Goal: Information Seeking & Learning: Compare options

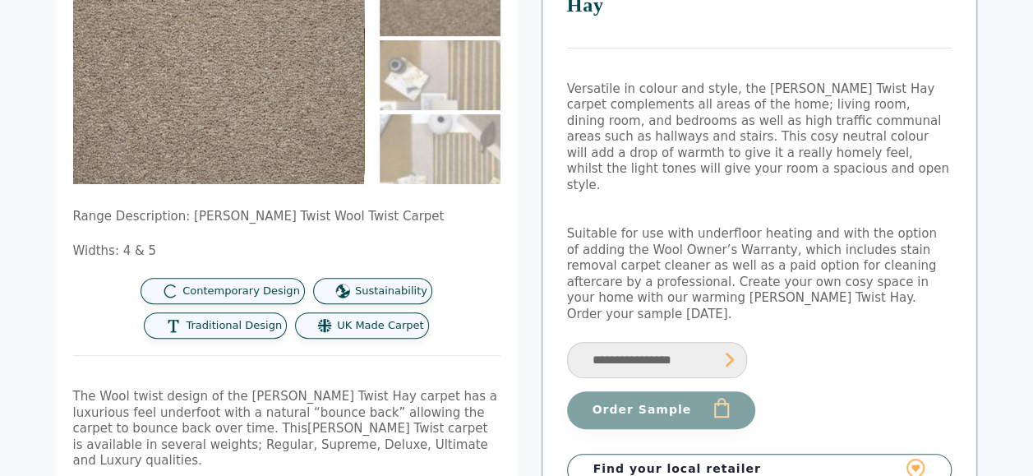
scroll to position [164, 0]
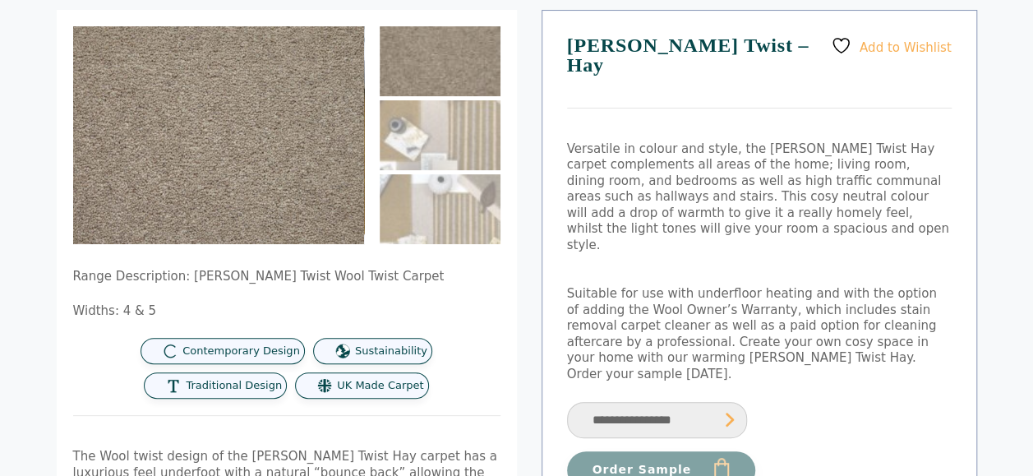
click at [433, 69] on img at bounding box center [440, 61] width 121 height 70
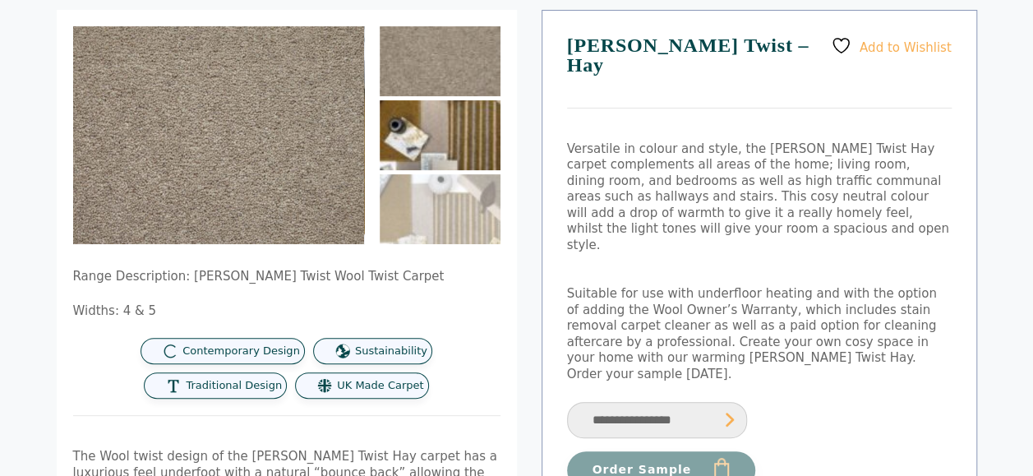
click at [434, 127] on img at bounding box center [440, 135] width 121 height 70
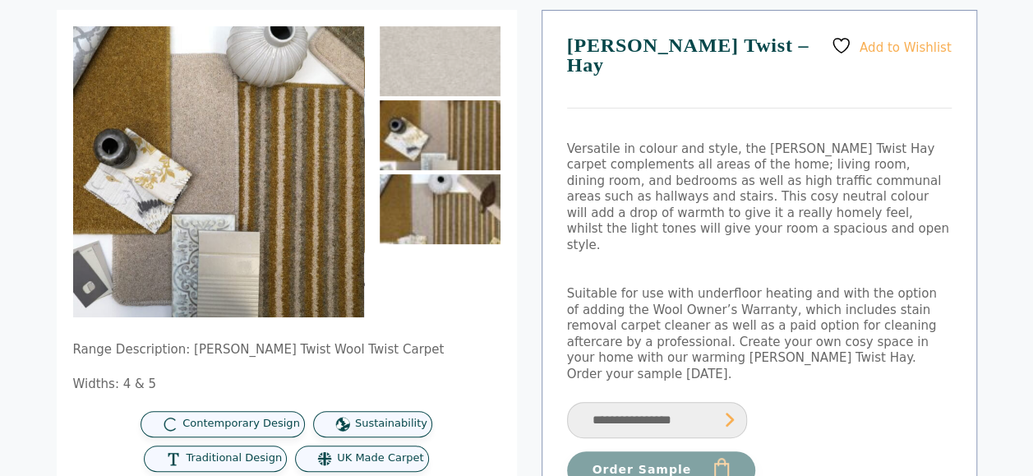
click at [450, 203] on img at bounding box center [440, 209] width 121 height 70
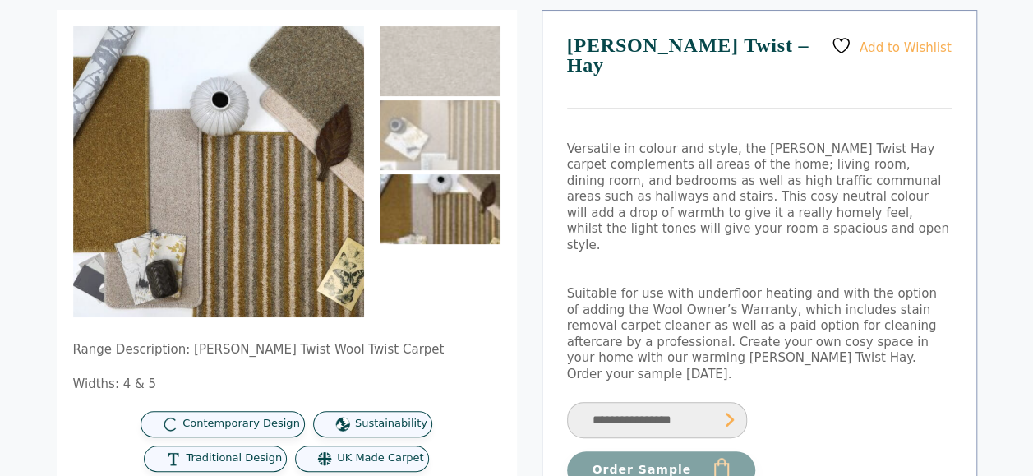
click at [651, 402] on select "**********" at bounding box center [657, 420] width 180 height 37
click at [467, 299] on ol at bounding box center [440, 171] width 121 height 291
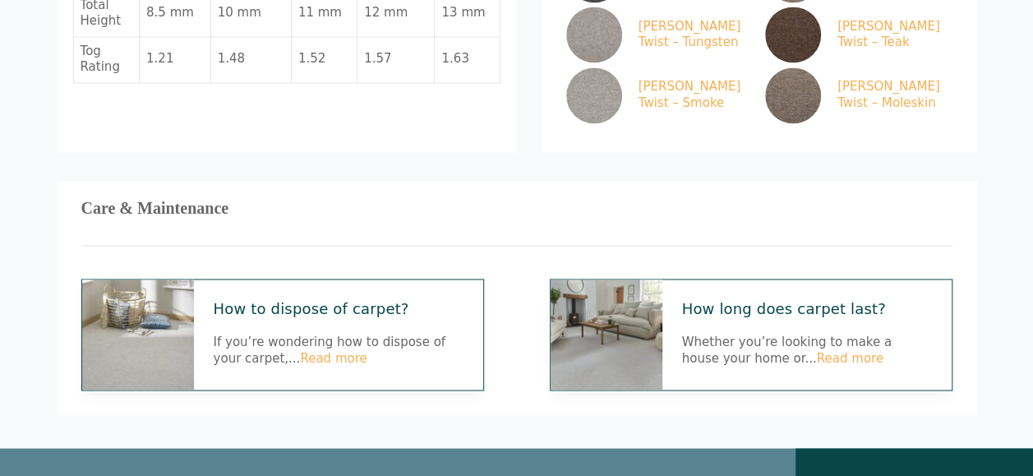
scroll to position [1232, 0]
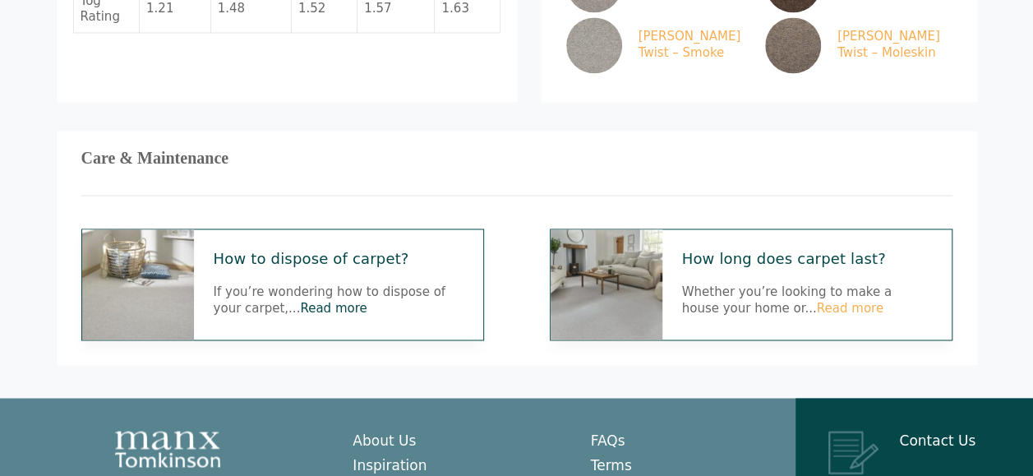
click at [300, 301] on link "Read more" at bounding box center [333, 308] width 67 height 15
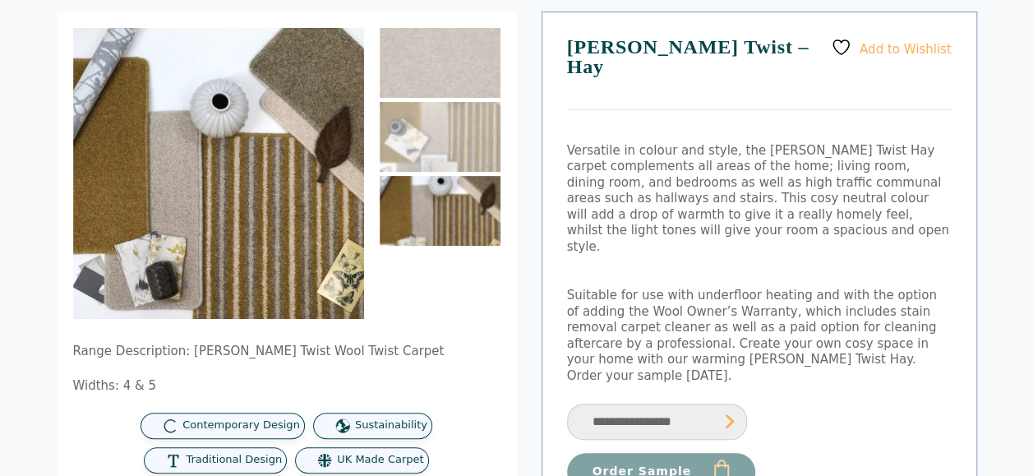
scroll to position [82, 0]
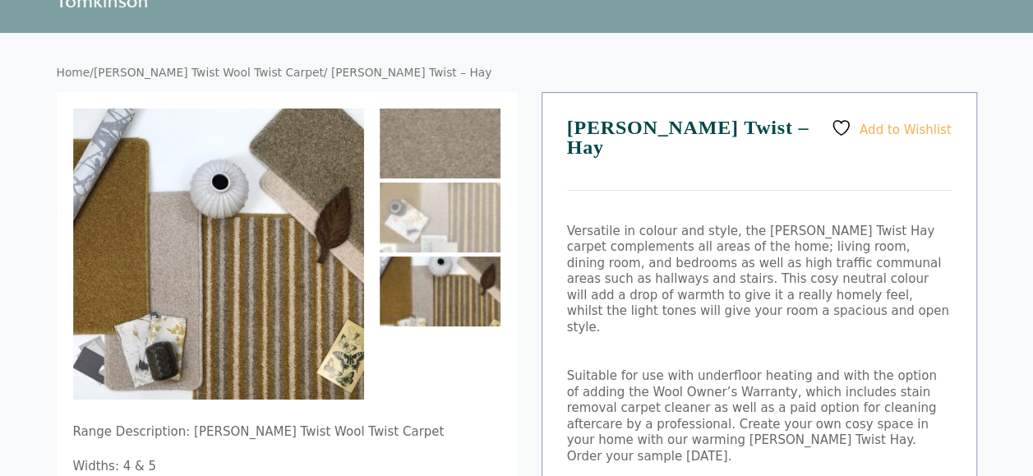
click at [445, 136] on img at bounding box center [440, 143] width 121 height 70
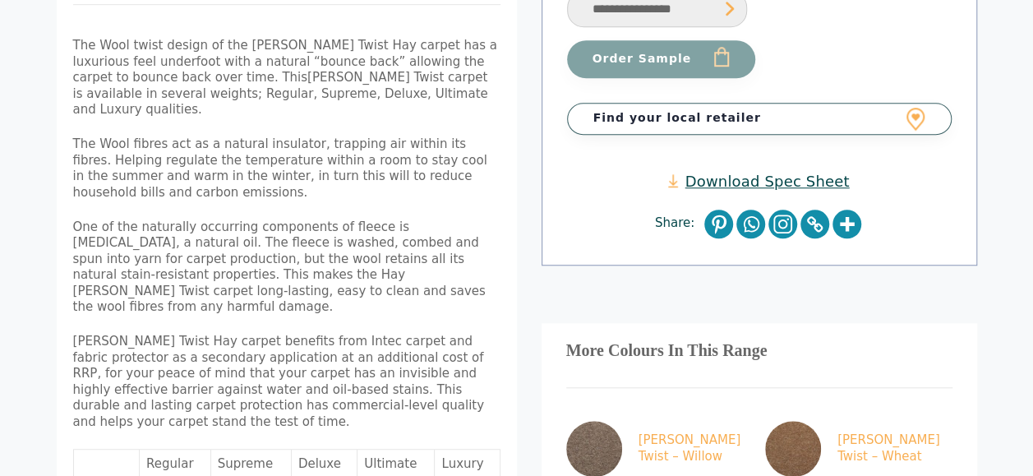
scroll to position [657, 0]
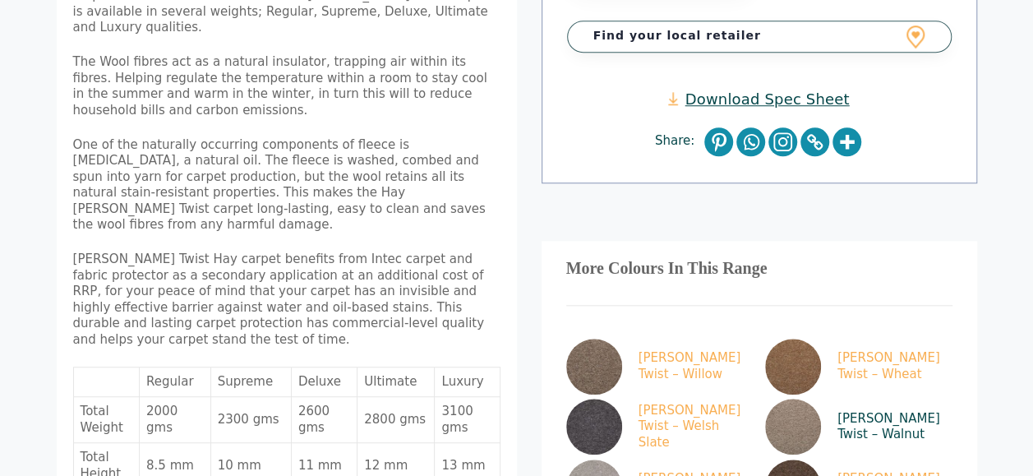
click at [850, 399] on link "Tomkinson Twist – Walnut" at bounding box center [855, 427] width 181 height 56
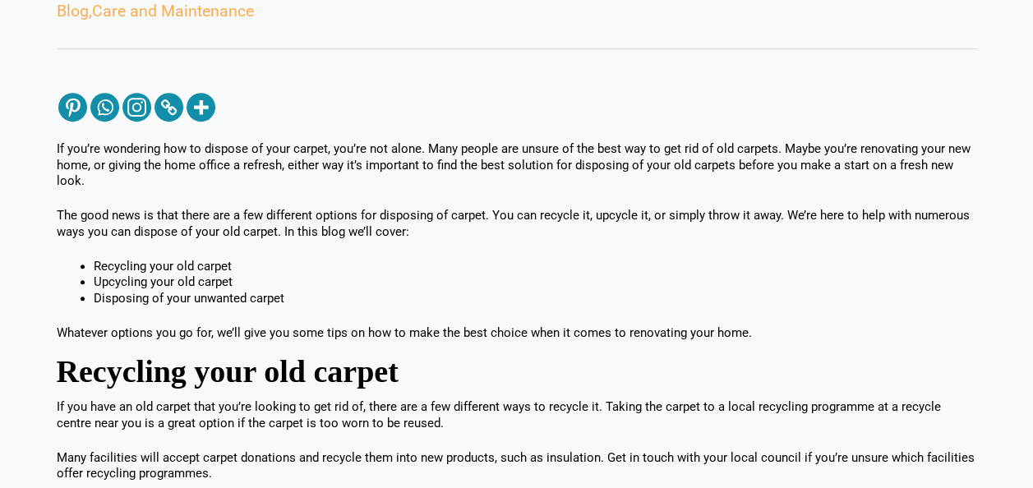
scroll to position [411, 0]
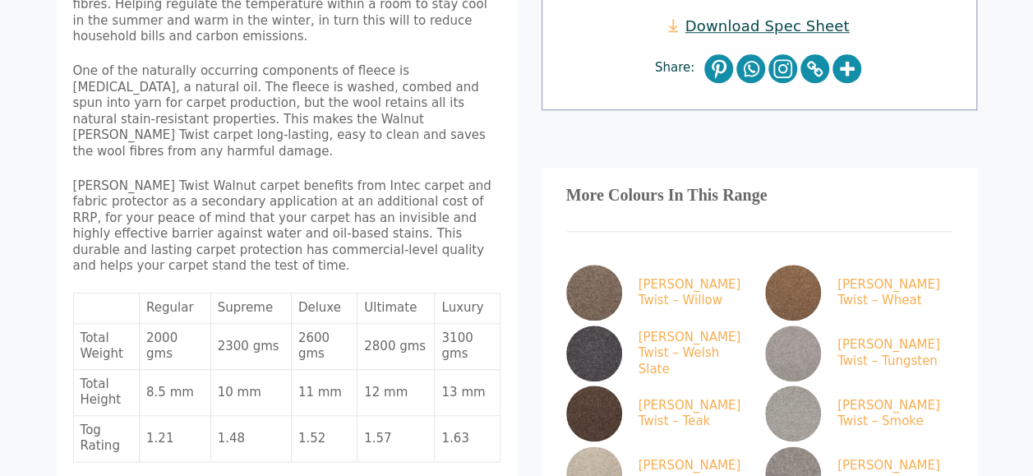
scroll to position [739, 0]
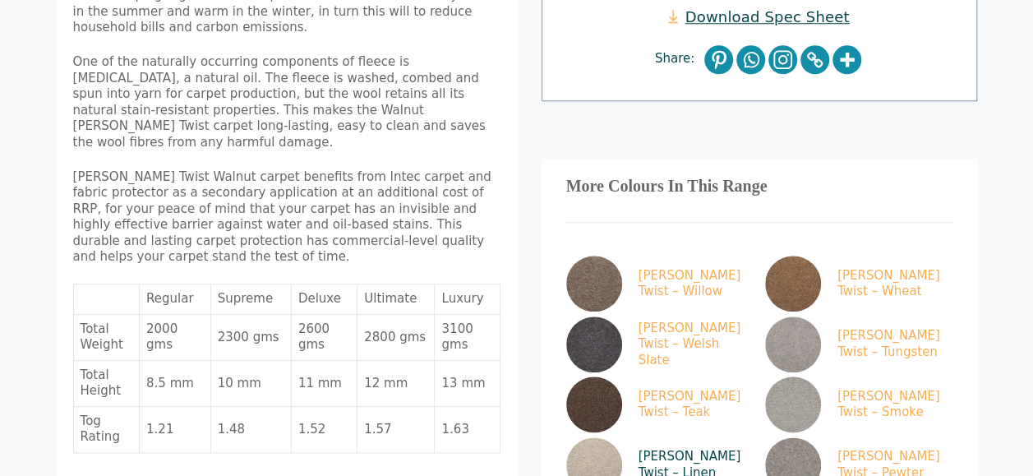
click at [697, 437] on link "[PERSON_NAME] Twist – Linen" at bounding box center [656, 465] width 181 height 56
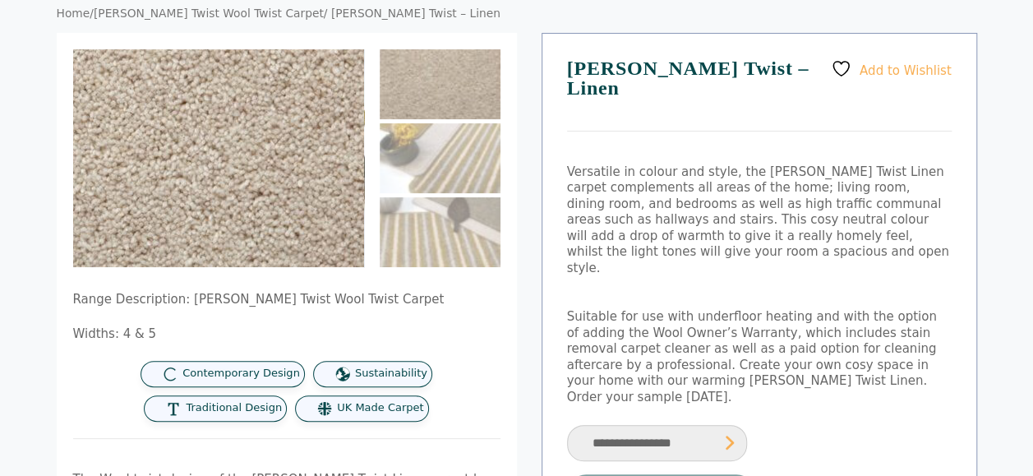
scroll to position [164, 0]
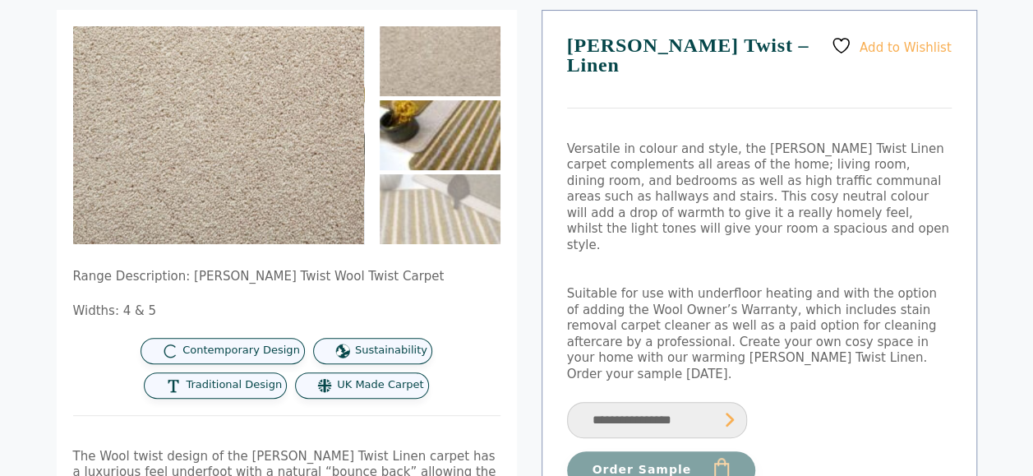
click at [426, 128] on img at bounding box center [440, 135] width 121 height 70
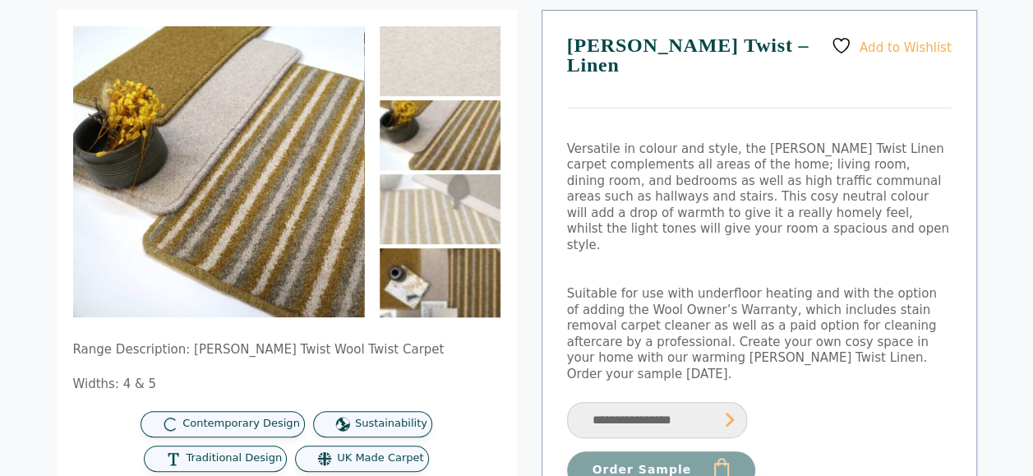
click at [444, 281] on img at bounding box center [440, 283] width 121 height 70
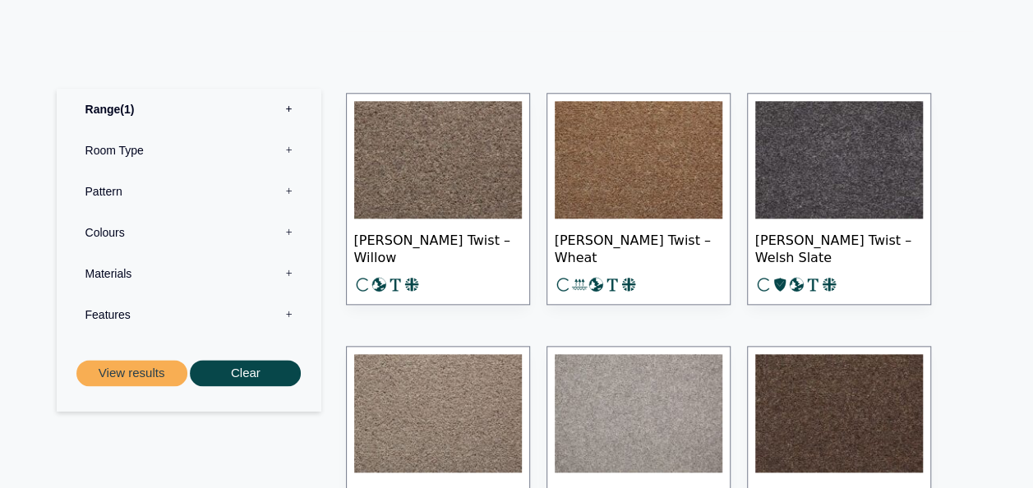
scroll to position [822, 0]
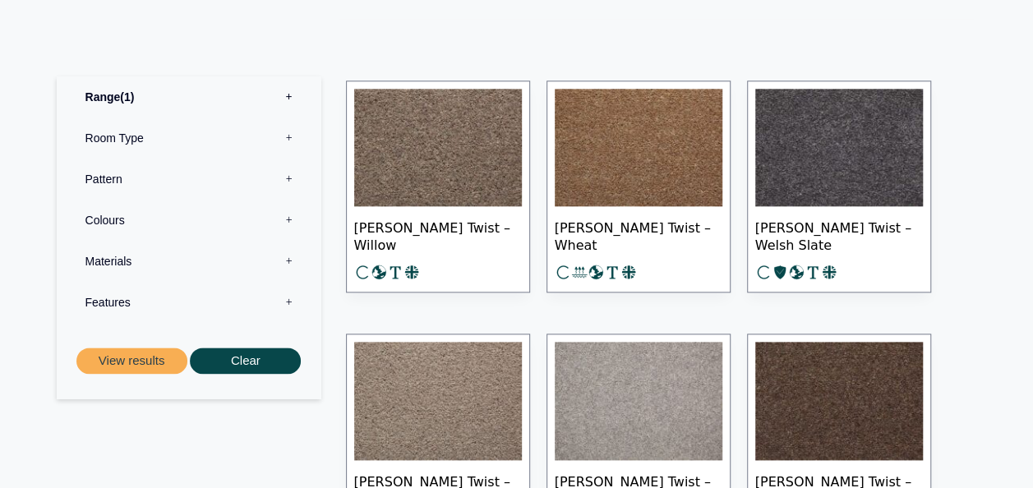
click at [288, 179] on label "Pattern 0" at bounding box center [189, 179] width 240 height 41
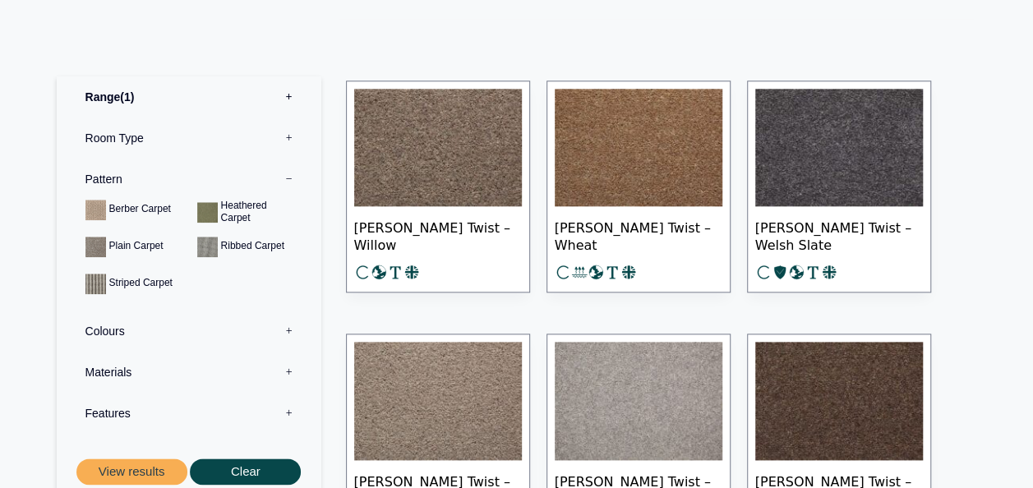
click at [286, 135] on label "Room Type 0" at bounding box center [189, 137] width 240 height 41
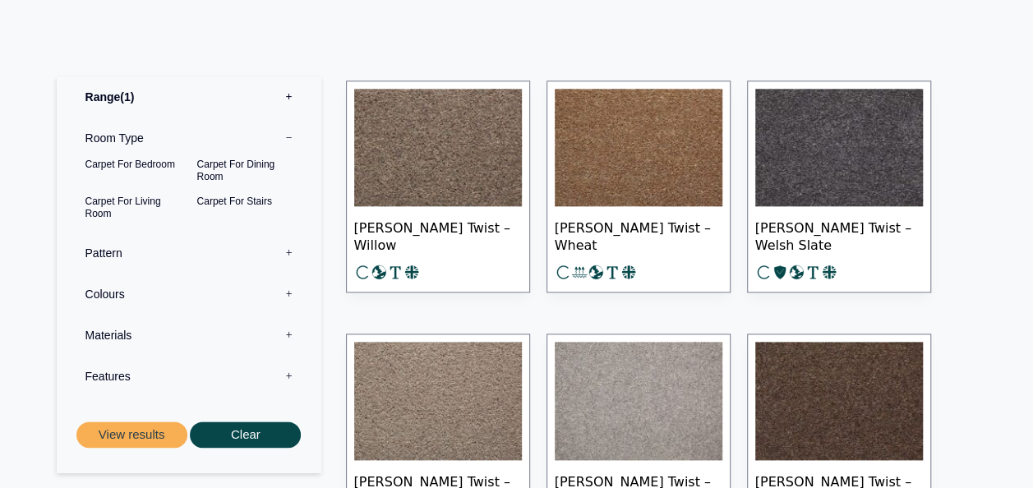
click at [287, 294] on label "Colours 0" at bounding box center [189, 294] width 240 height 41
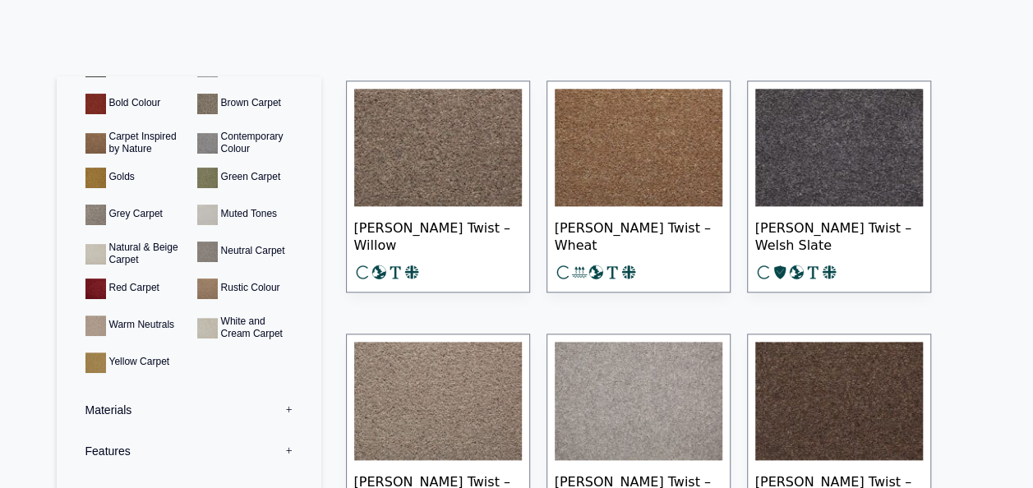
scroll to position [217, 0]
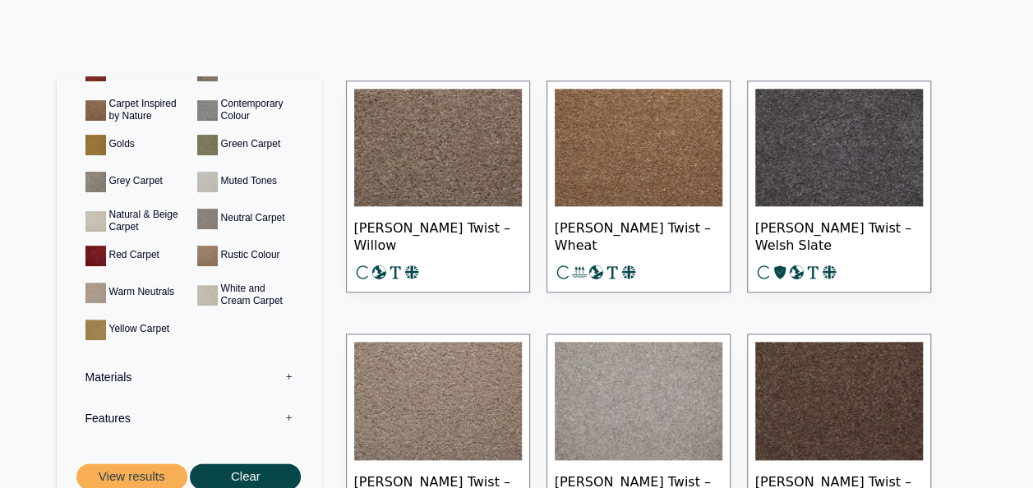
click at [279, 375] on label "Materials 0" at bounding box center [189, 377] width 240 height 41
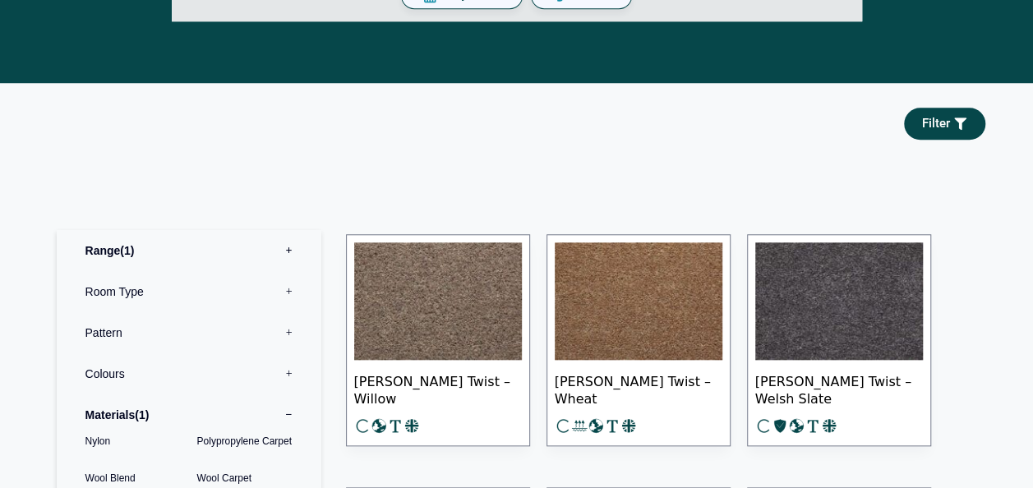
scroll to position [657, 0]
